Goal: Task Accomplishment & Management: Manage account settings

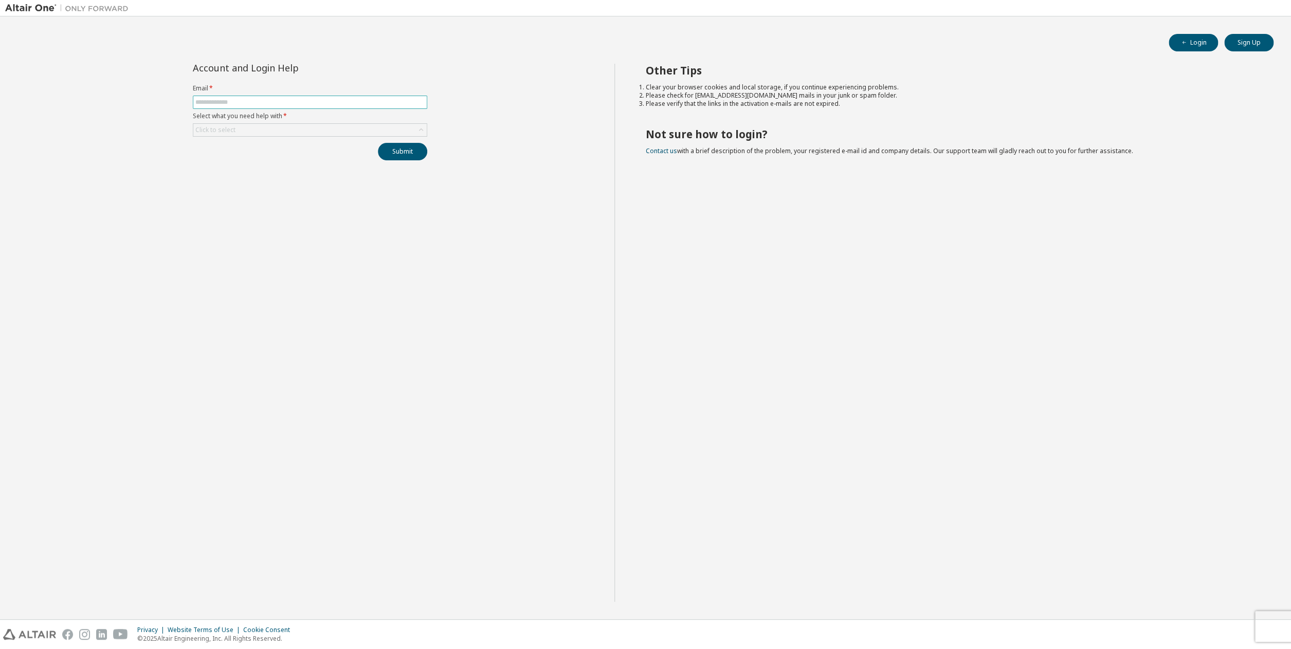
click at [288, 102] on input "text" at bounding box center [309, 102] width 229 height 8
type input "**********"
click at [258, 130] on div "Click to select" at bounding box center [309, 130] width 233 height 12
click at [244, 158] on li "I forgot my password" at bounding box center [309, 159] width 231 height 13
click at [386, 152] on button "Submit" at bounding box center [402, 151] width 49 height 17
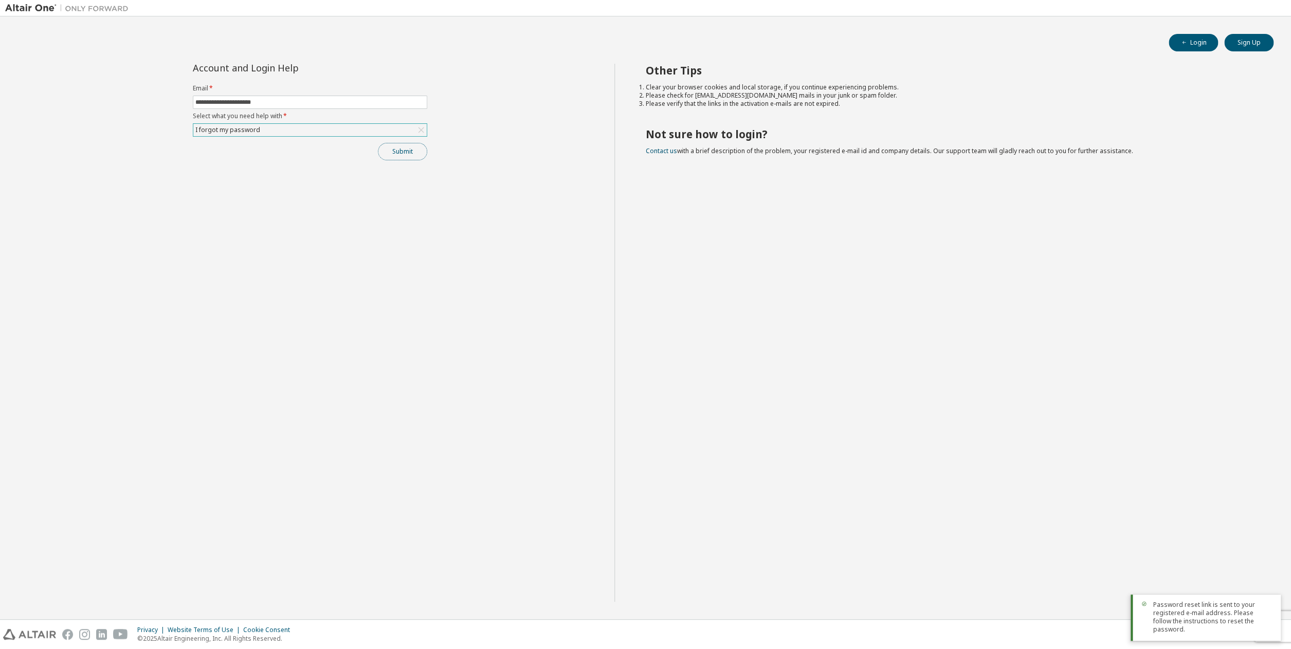
click at [390, 153] on button "Submit" at bounding box center [402, 151] width 49 height 17
click at [393, 156] on button "Submit" at bounding box center [402, 151] width 49 height 17
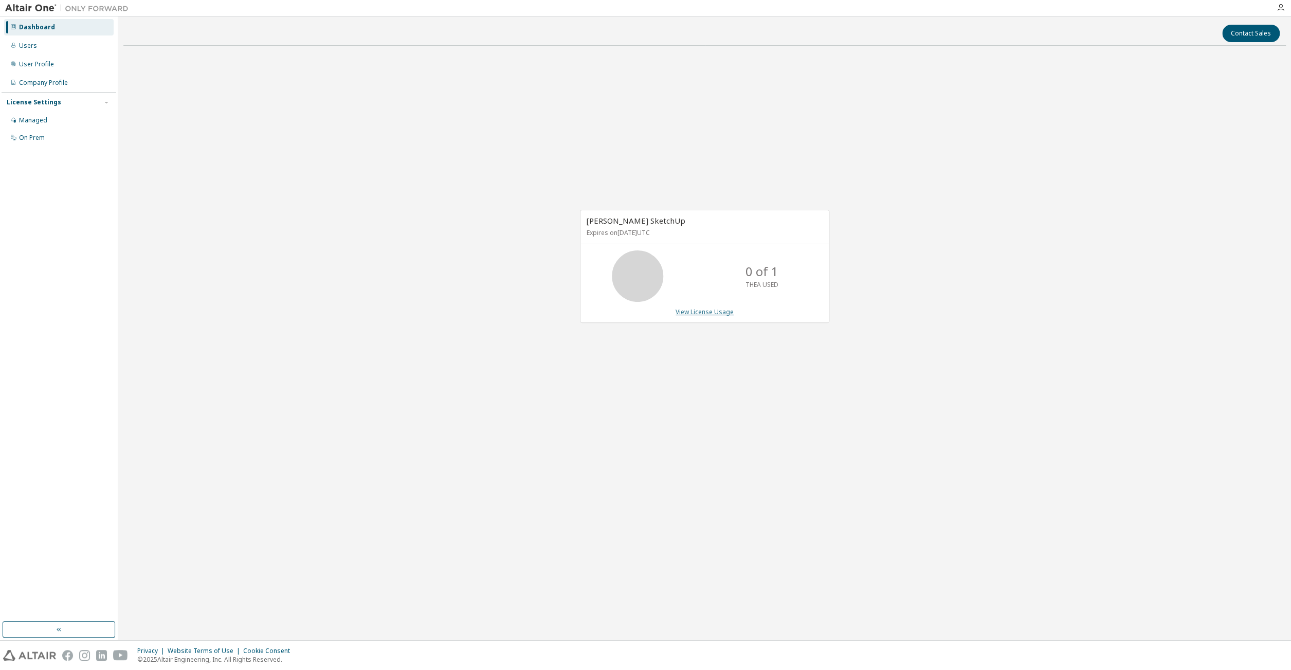
click at [700, 312] on link "View License Usage" at bounding box center [705, 311] width 58 height 9
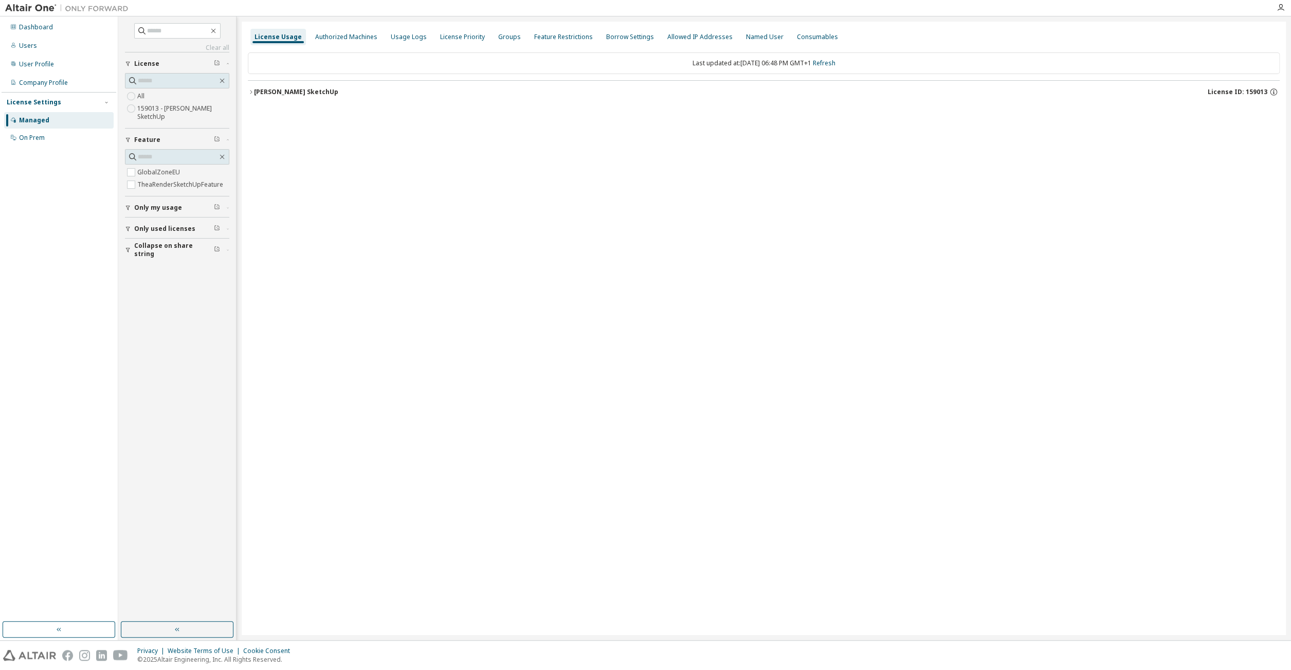
click at [250, 91] on icon "button" at bounding box center [251, 92] width 6 height 6
click at [1265, 133] on icon "button" at bounding box center [1265, 134] width 9 height 9
click at [1152, 159] on div "License Usage Authorized Machines Usage Logs License Priority Groups Feature Re…" at bounding box center [764, 328] width 1044 height 613
click at [340, 40] on div "Authorized Machines" at bounding box center [346, 37] width 62 height 8
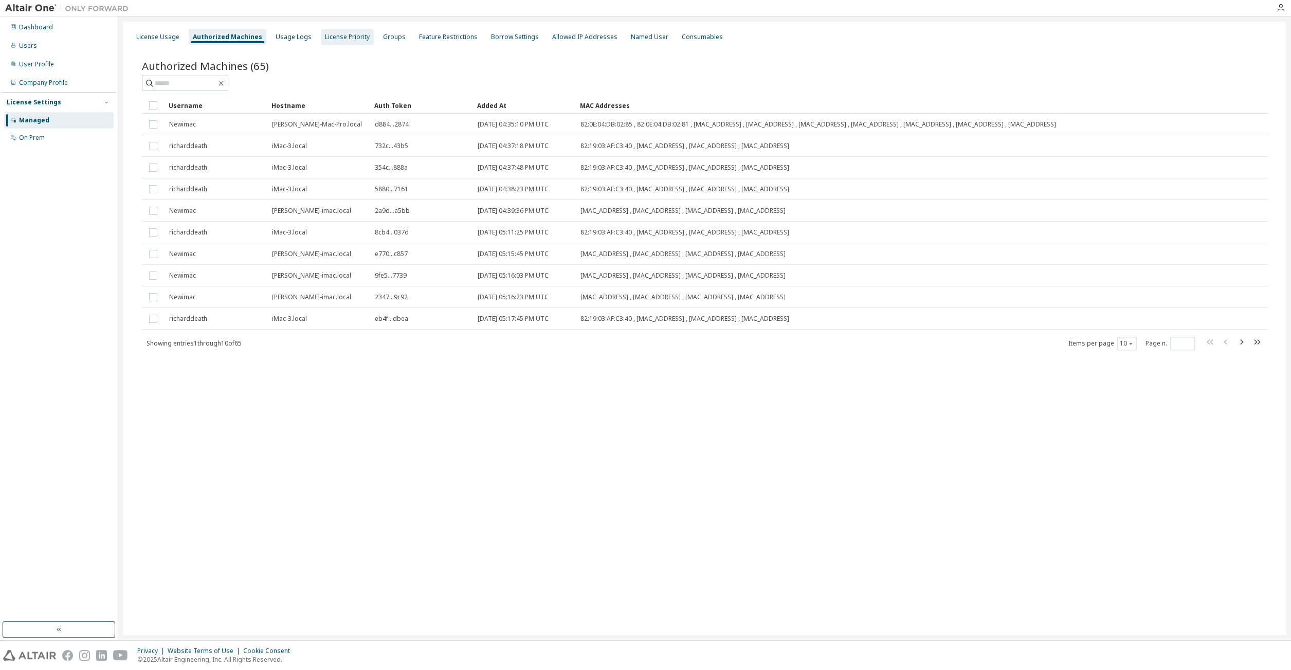
click at [336, 38] on div "License Priority" at bounding box center [347, 37] width 45 height 8
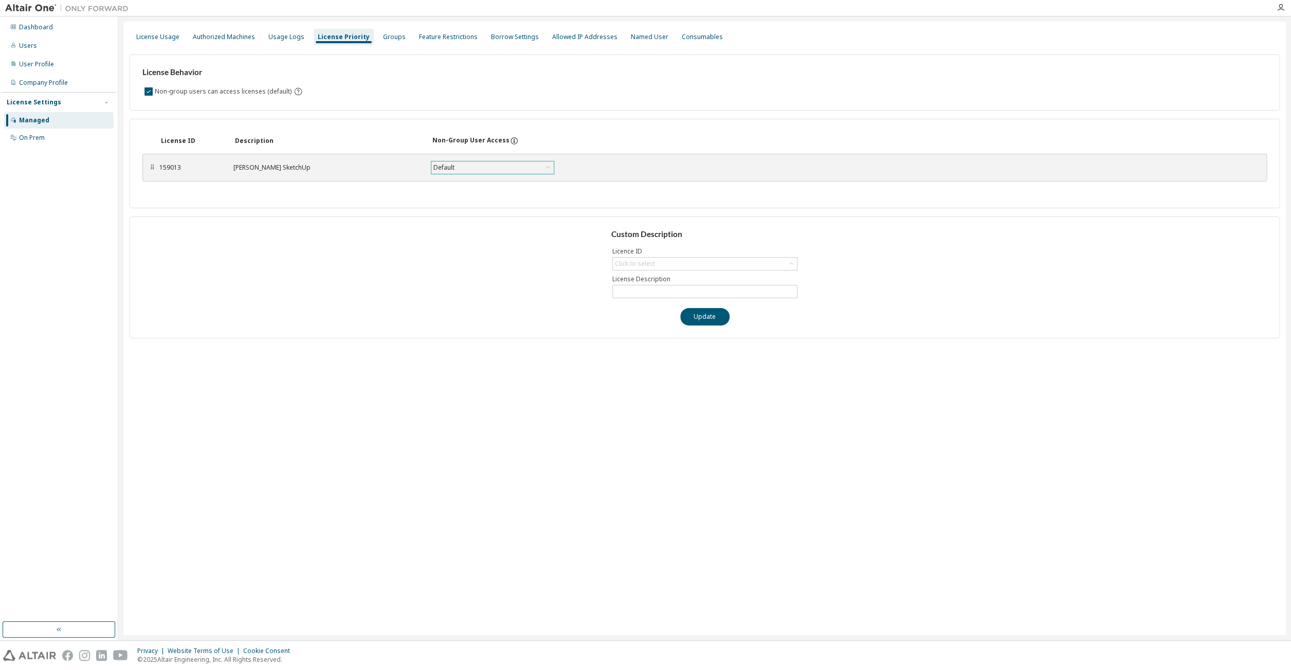
click at [538, 166] on div "Default" at bounding box center [492, 167] width 122 height 12
click at [535, 115] on div "License Behavior Non-group users can access licenses (default) License ID Descr…" at bounding box center [705, 192] width 1150 height 292
click at [627, 43] on div "Named User" at bounding box center [650, 37] width 46 height 16
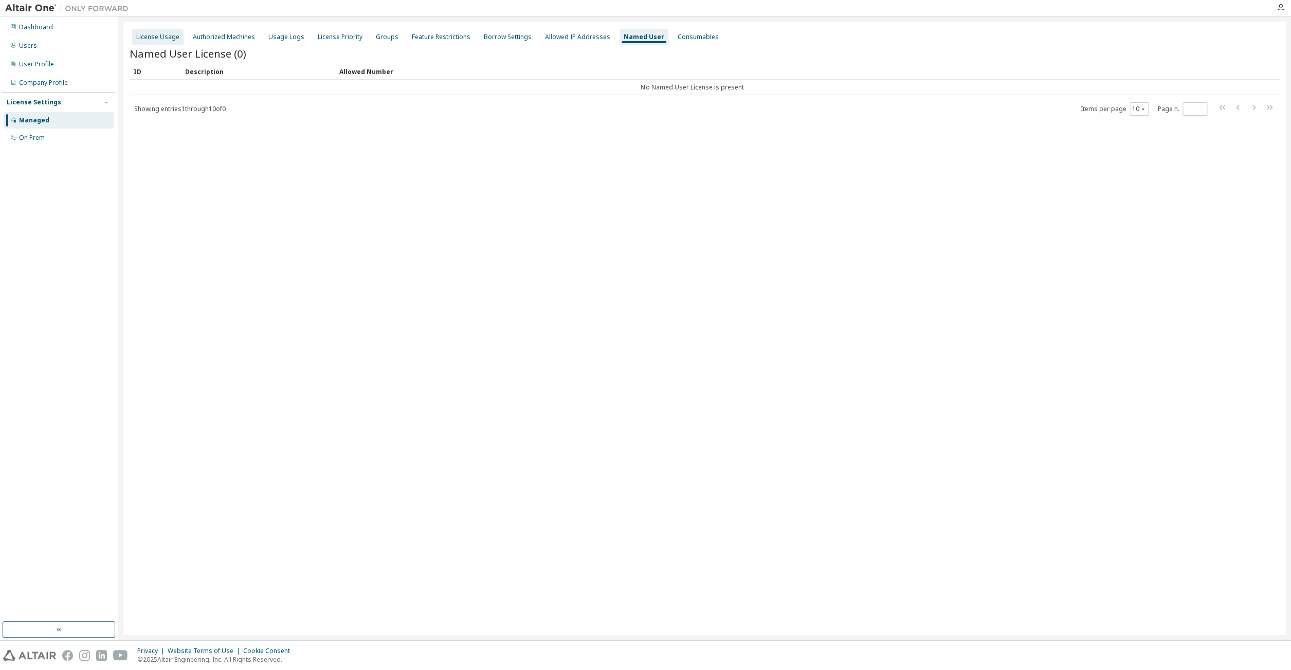
click at [157, 36] on div "License Usage" at bounding box center [157, 37] width 43 height 8
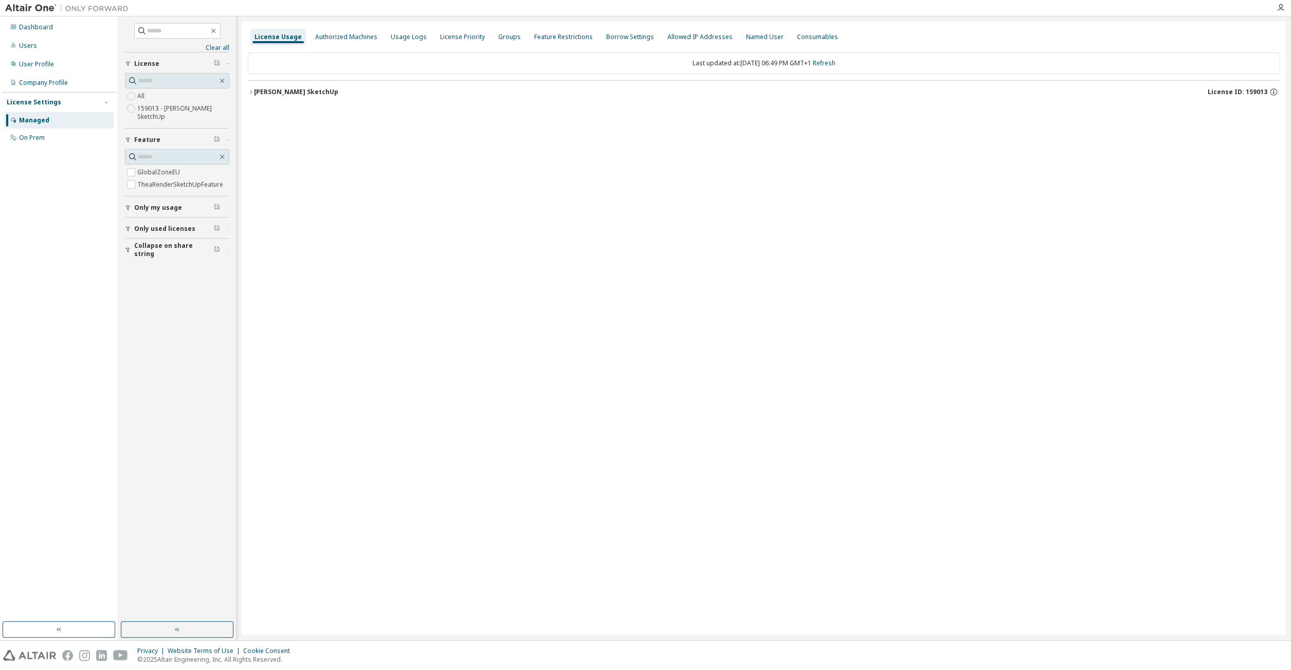
click at [249, 93] on icon "button" at bounding box center [251, 92] width 6 height 6
click at [227, 229] on icon "button" at bounding box center [228, 228] width 6 height 3
click at [250, 91] on icon "button" at bounding box center [251, 92] width 6 height 6
